Goal: Task Accomplishment & Management: Use online tool/utility

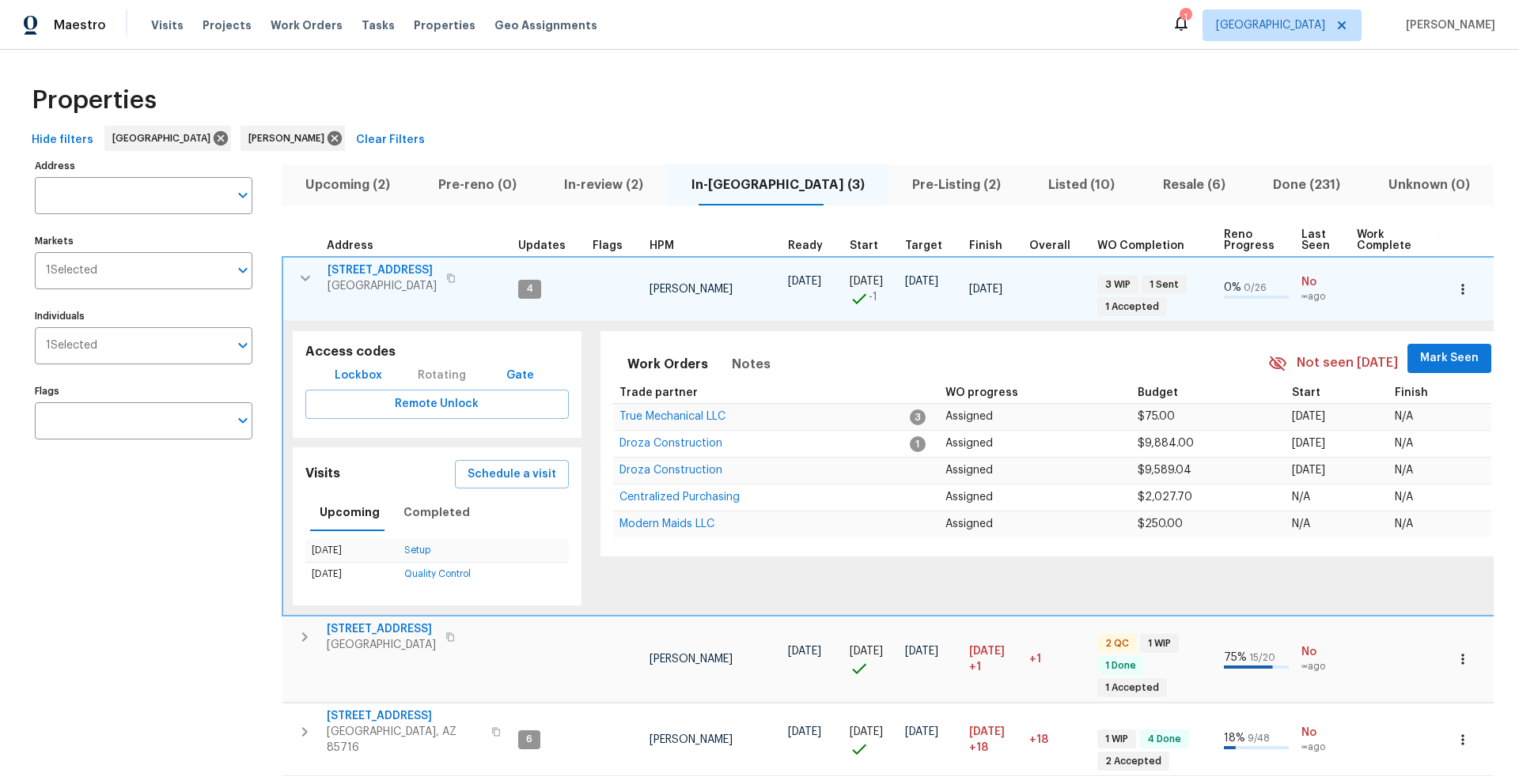
click at [313, 280] on icon "button" at bounding box center [305, 278] width 19 height 19
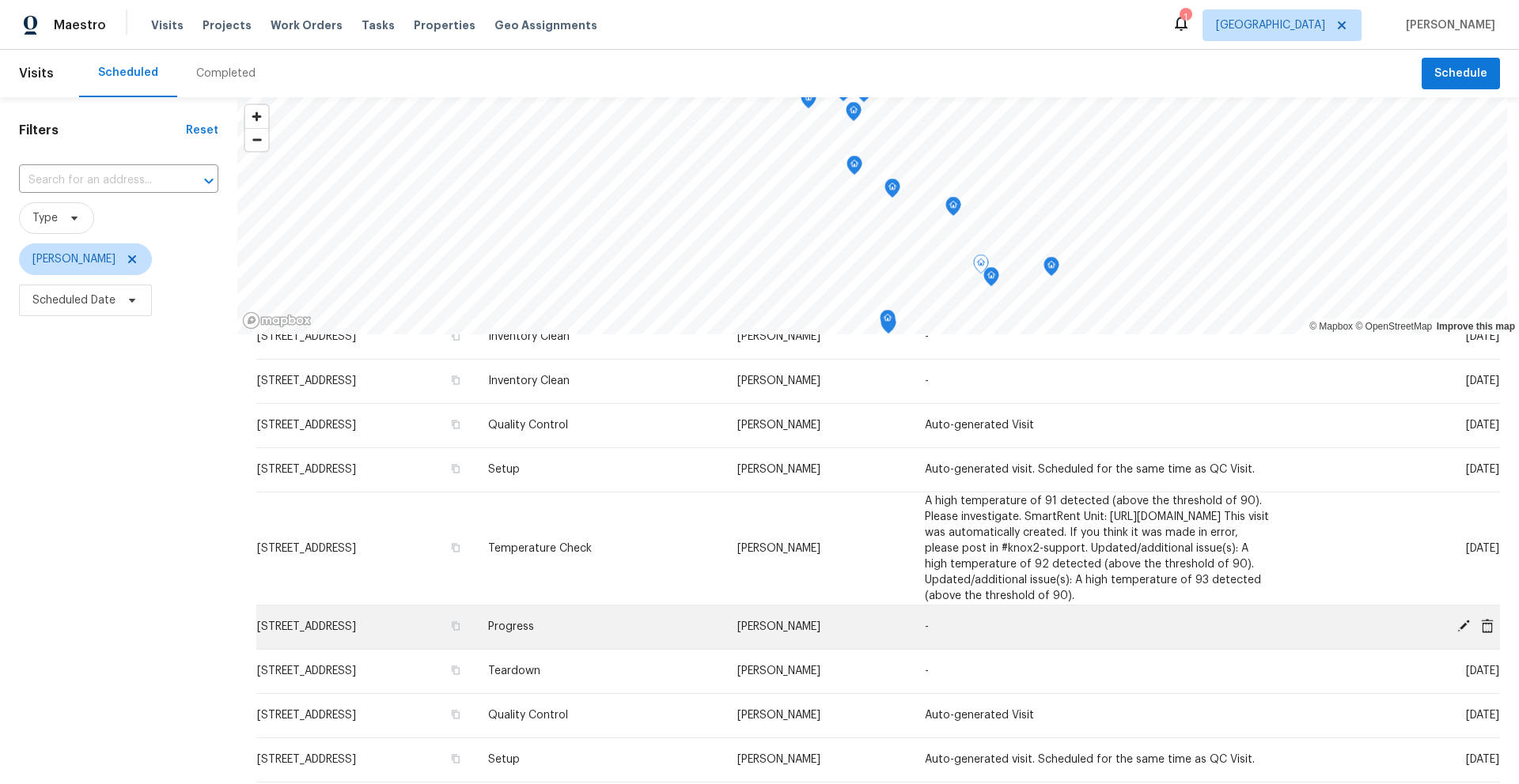
scroll to position [92, 0]
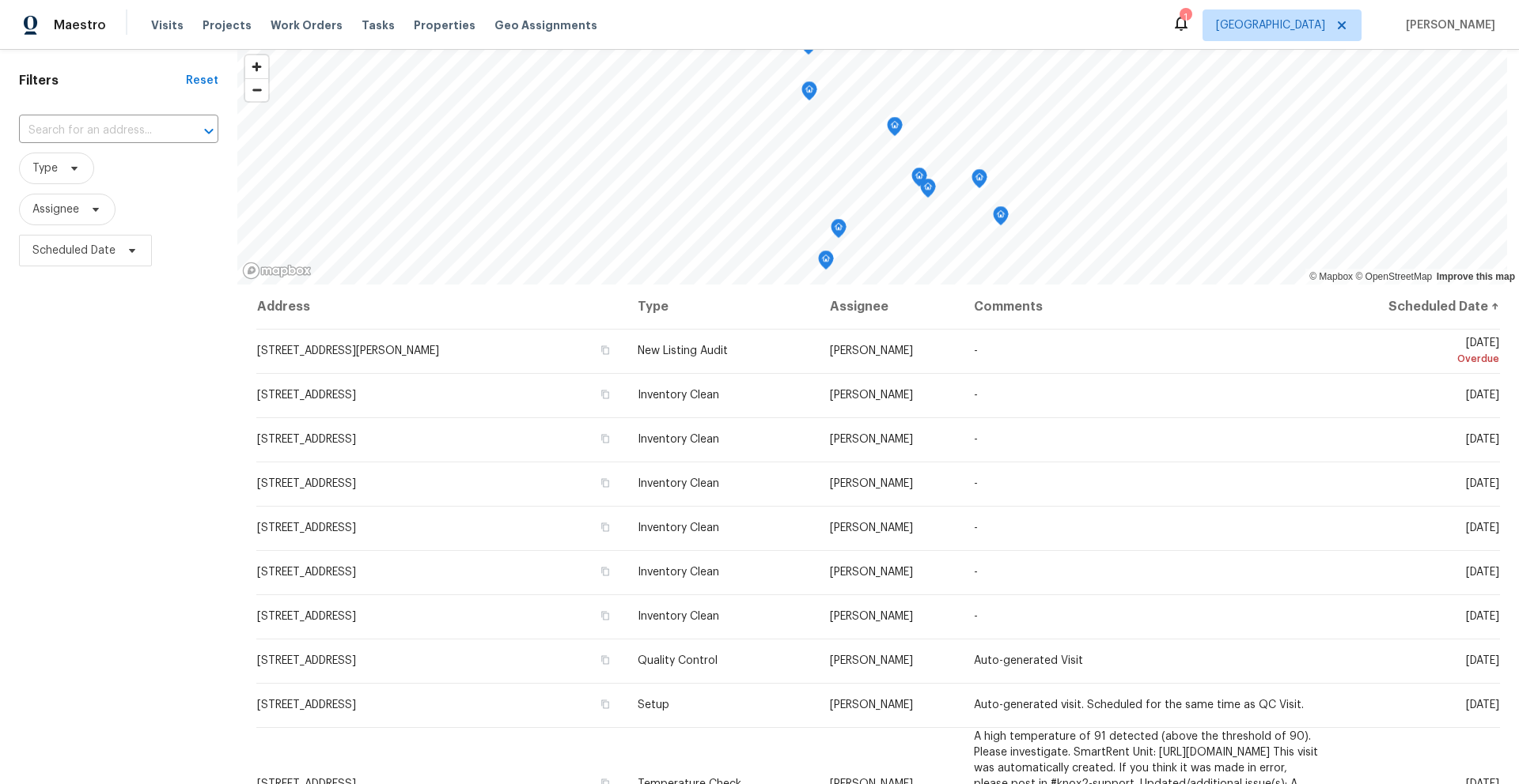
scroll to position [69, 0]
